Goal: Check status: Check status

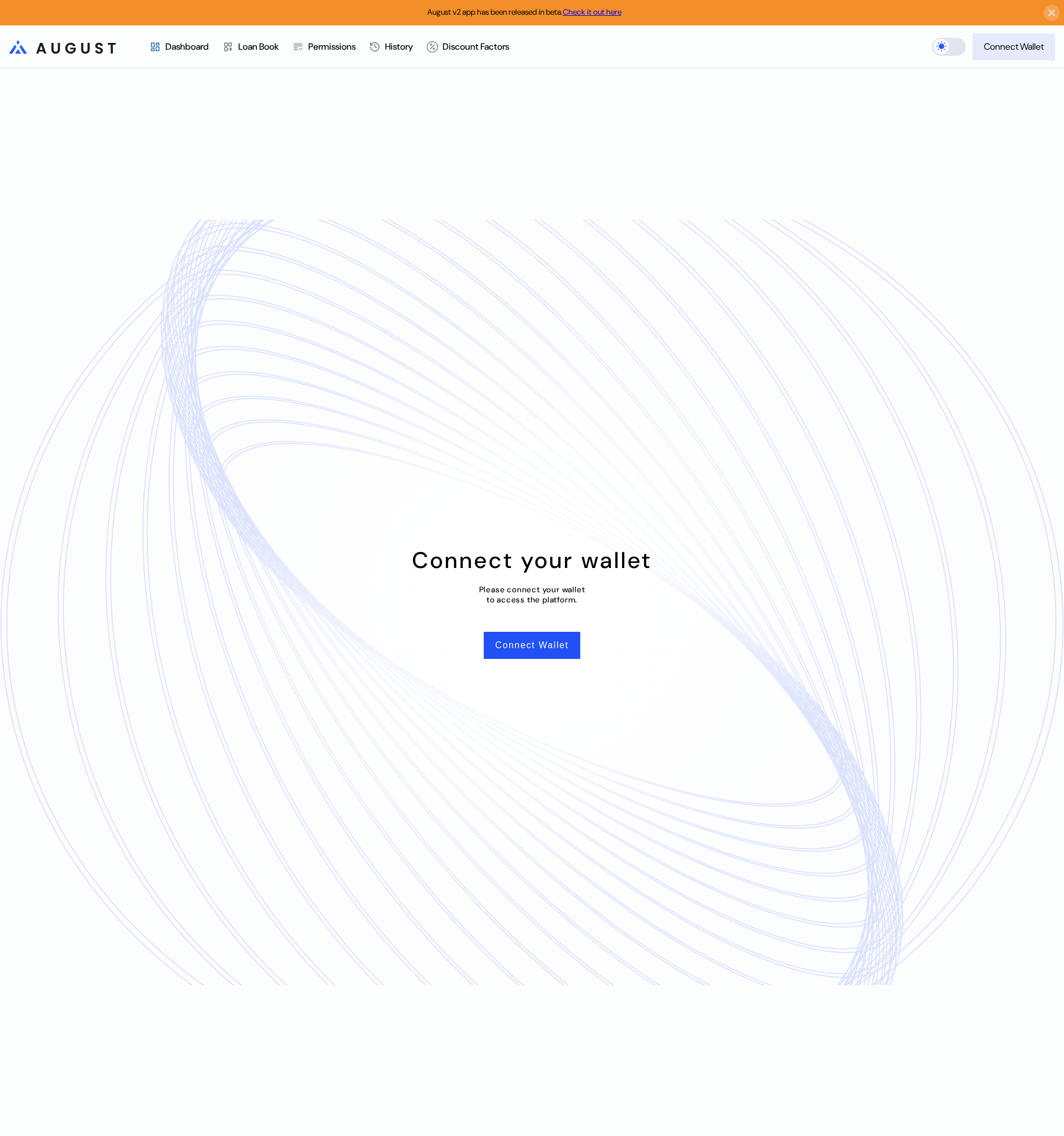
click at [998, 51] on div "Connect Wallet" at bounding box center [1013, 46] width 60 height 12
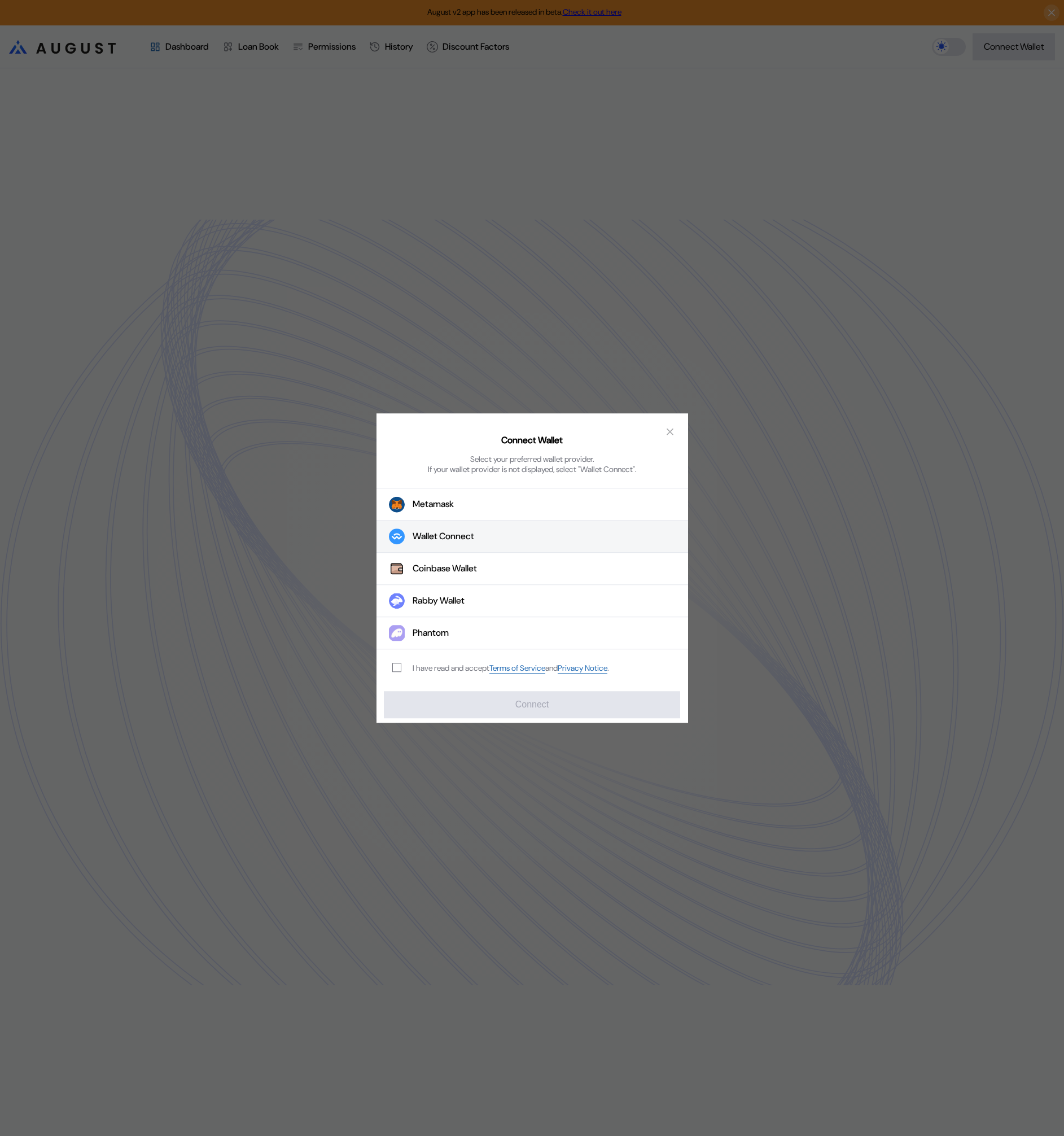
click at [499, 538] on button "Wallet Connect" at bounding box center [532, 536] width 312 height 32
click at [429, 670] on div "I have read and accept Terms of Service and Privacy Notice ." at bounding box center [511, 668] width 196 height 11
click at [401, 667] on label "modal" at bounding box center [397, 667] width 9 height 9
click at [429, 704] on button "Connect" at bounding box center [531, 705] width 295 height 28
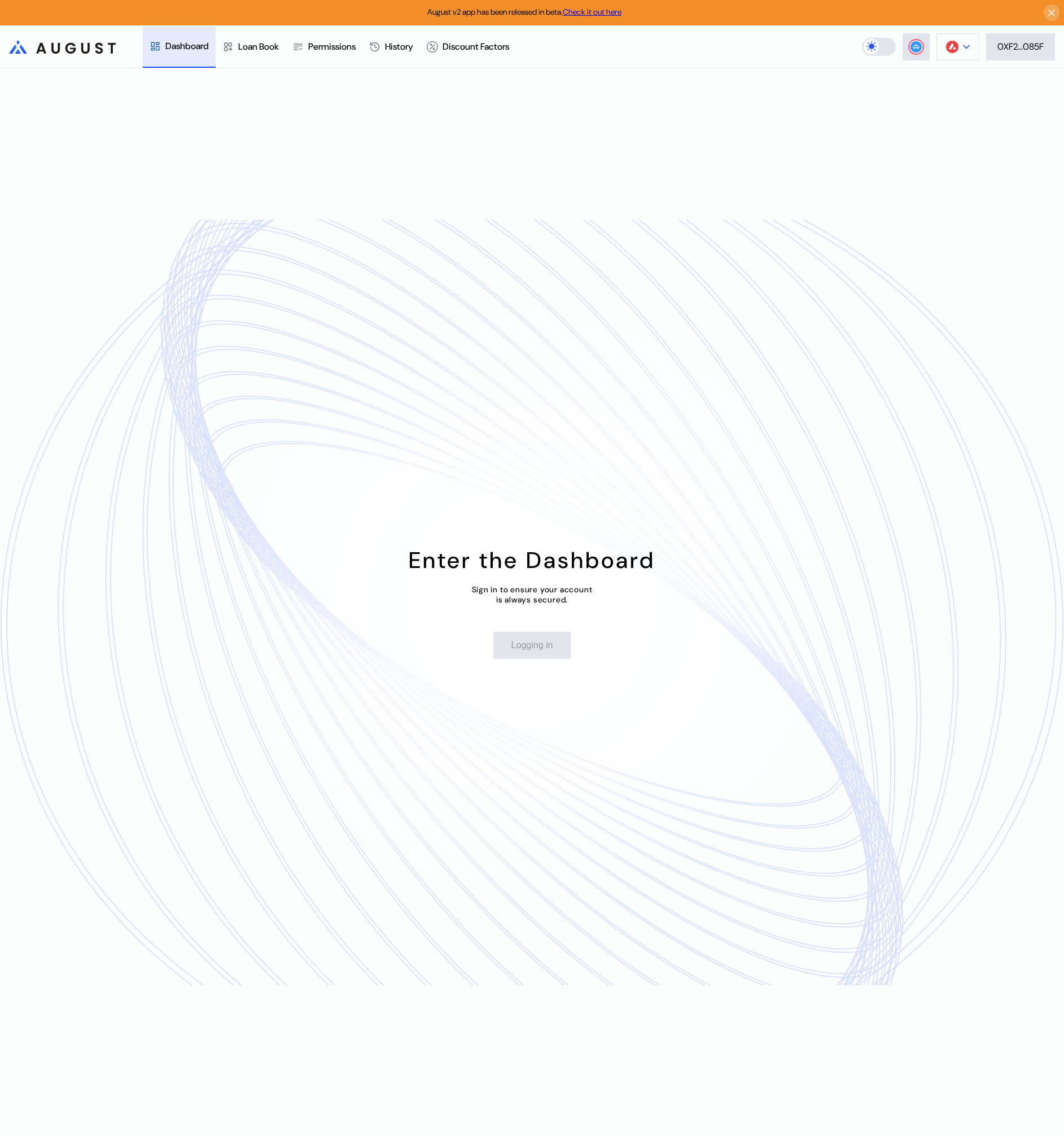
click at [967, 47] on icon at bounding box center [966, 47] width 6 height 5
click at [593, 482] on div "Enter the Dashboard Sign in to ensure your account is always secured. Logging in" at bounding box center [532, 601] width 1064 height 1067
click at [949, 52] on img at bounding box center [952, 47] width 13 height 13
click at [942, 129] on button "Arbitrum One" at bounding box center [922, 133] width 113 height 28
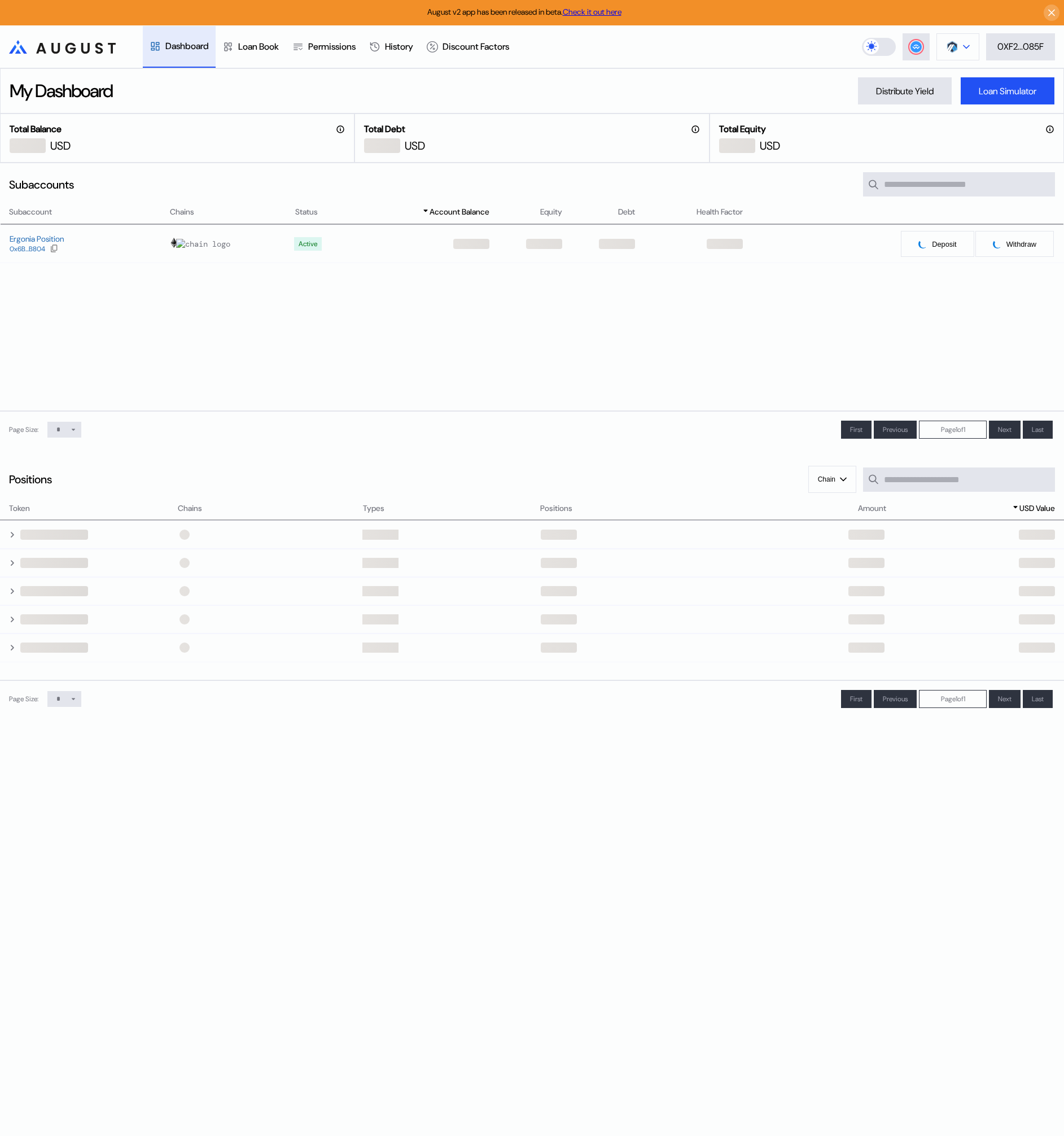
click at [948, 50] on img at bounding box center [952, 47] width 13 height 13
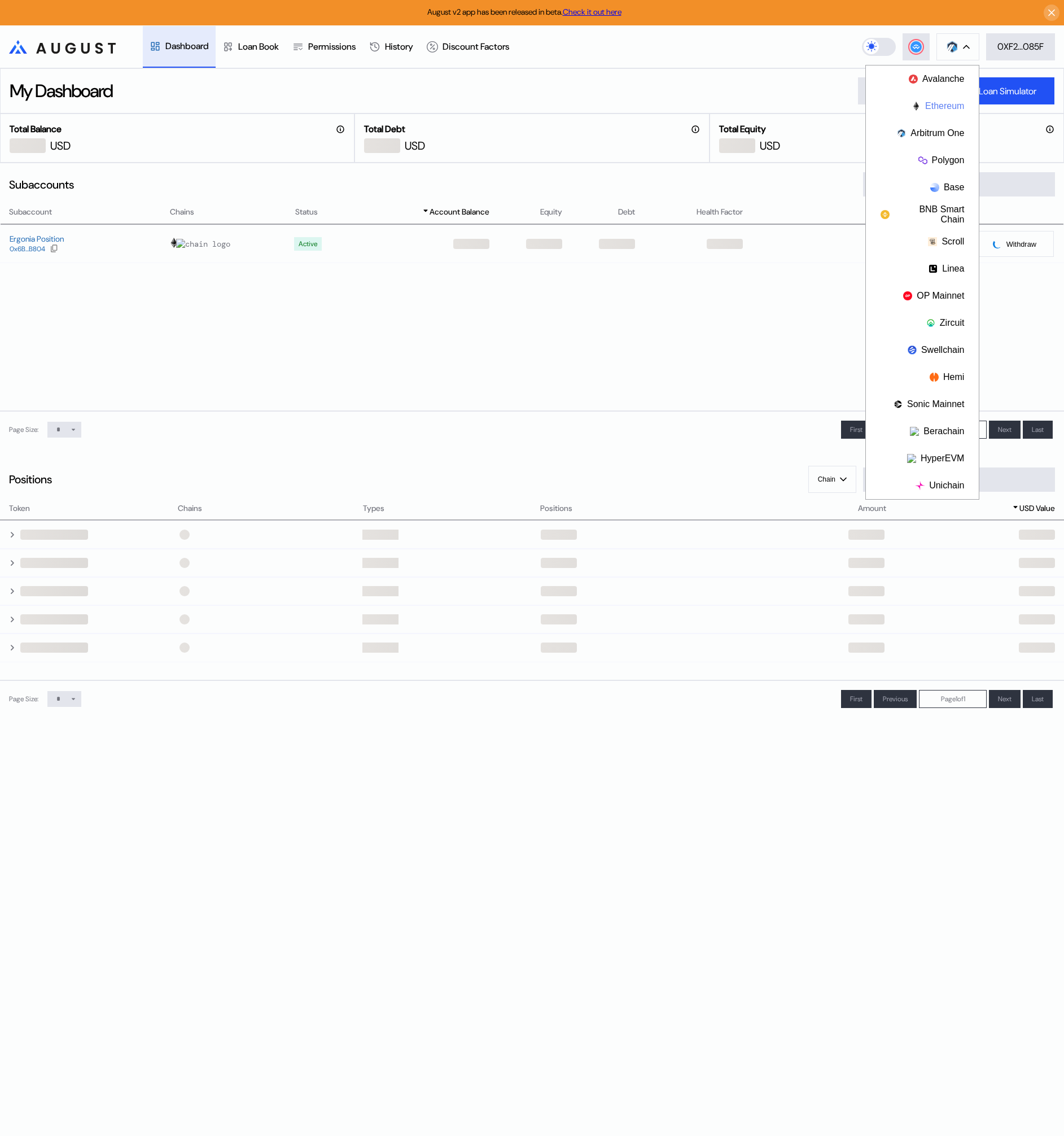
click at [949, 105] on button "Ethereum" at bounding box center [922, 106] width 113 height 28
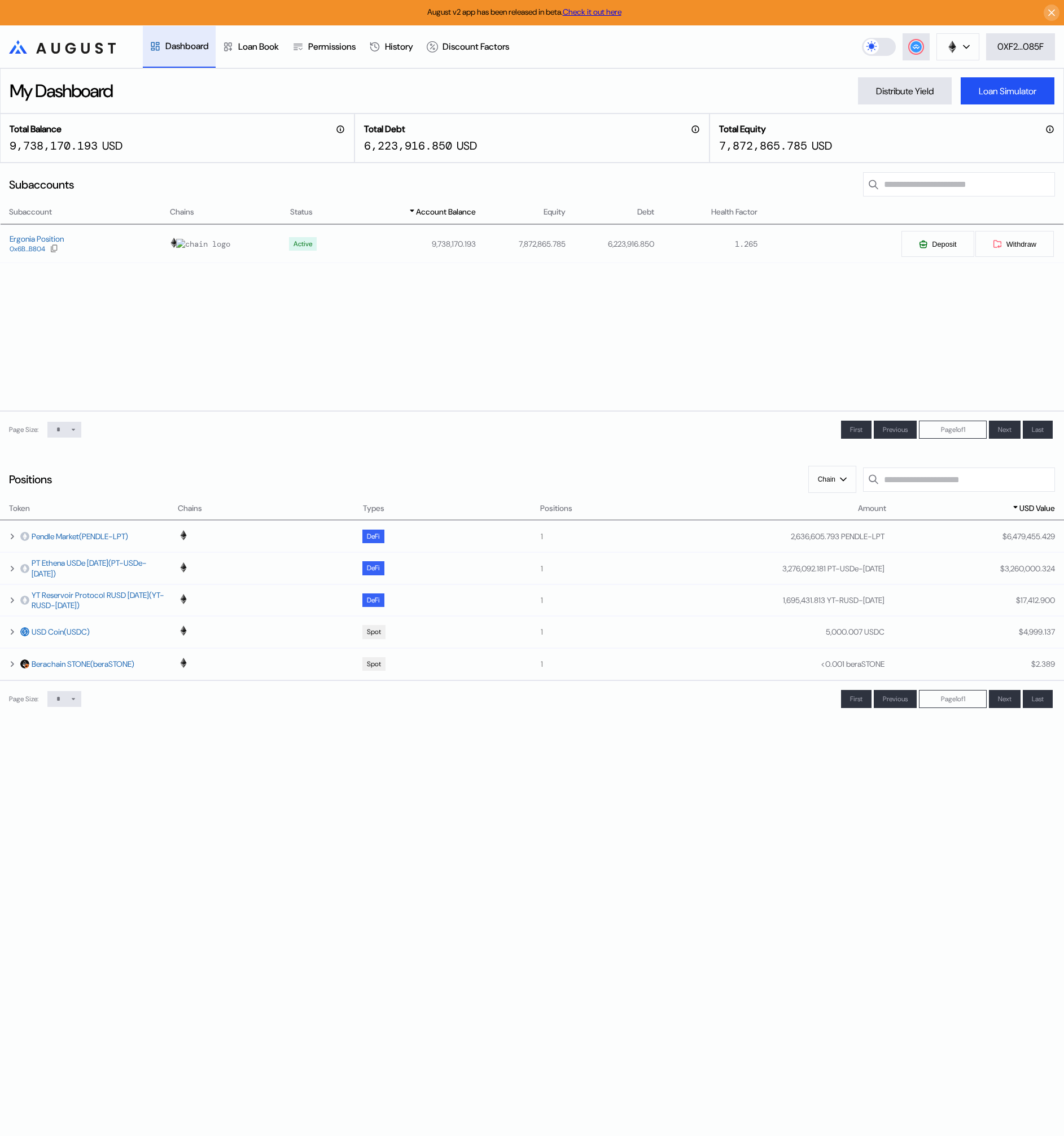
click at [795, 342] on div "Subaccount Chains Status Account Balance Equity Debt Health Factor Ergonia Posi…" at bounding box center [532, 308] width 1064 height 206
click at [33, 239] on div "Ergonia Position" at bounding box center [36, 239] width 54 height 10
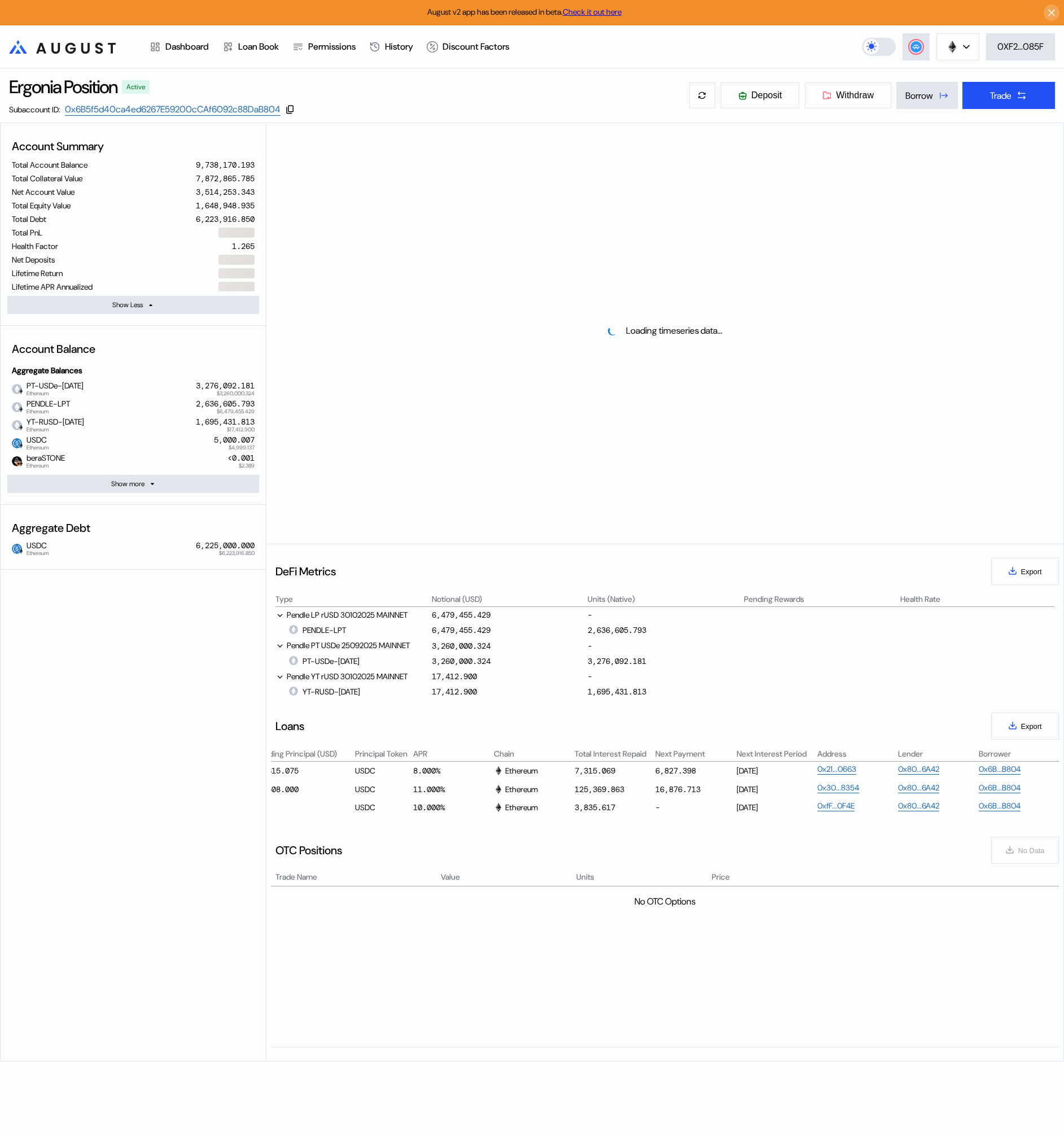
scroll to position [0, 543]
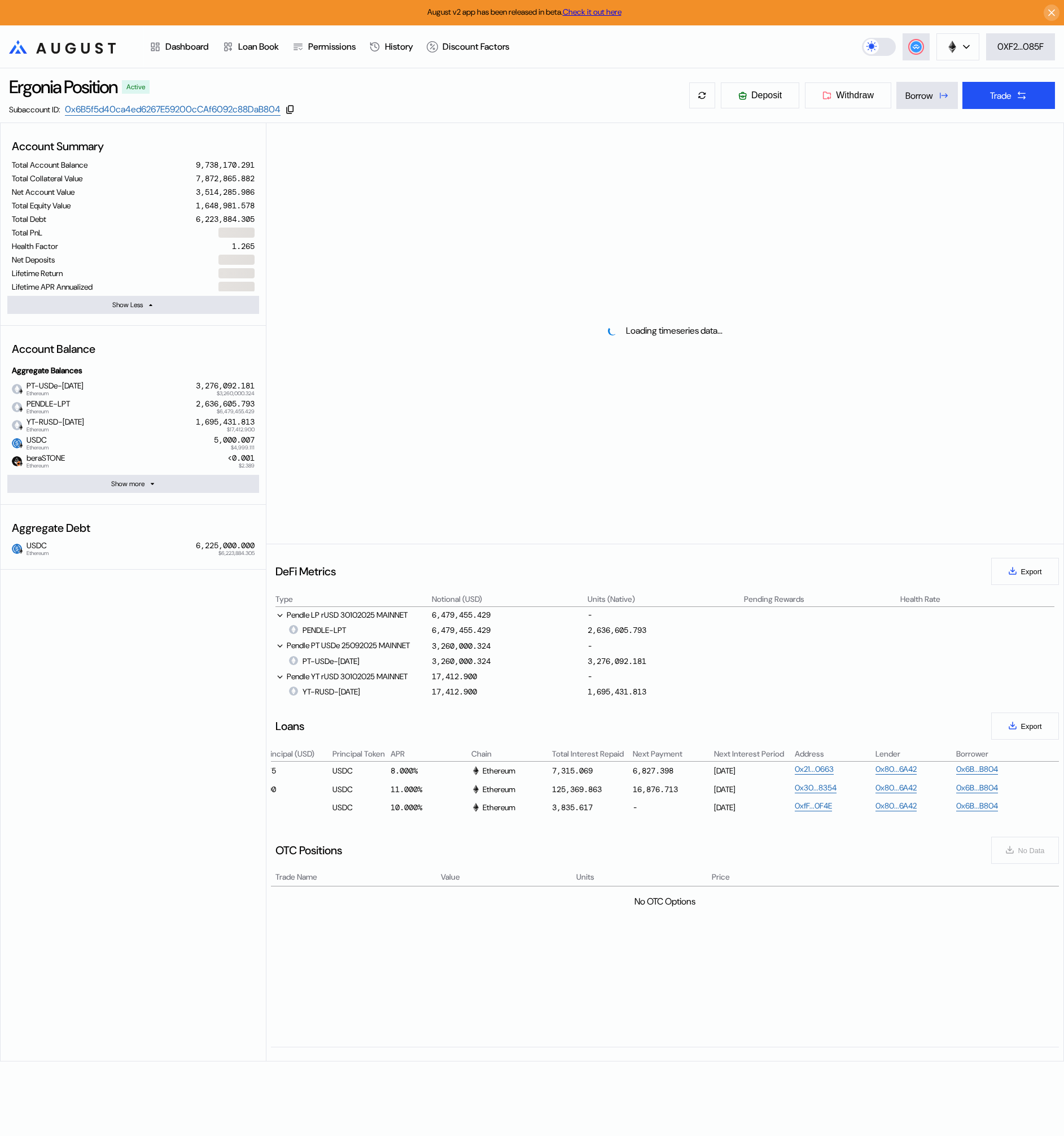
select select "*"
